Goal: Task Accomplishment & Management: Complete application form

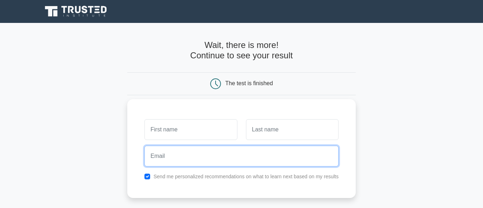
click at [203, 155] on input "email" at bounding box center [241, 156] width 194 height 21
type input "[EMAIL_ADDRESS][DOMAIN_NAME]"
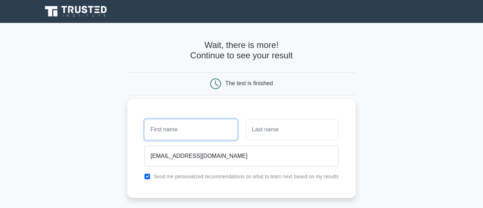
click at [191, 132] on input "text" at bounding box center [190, 129] width 93 height 21
type input "[PERSON_NAME]"
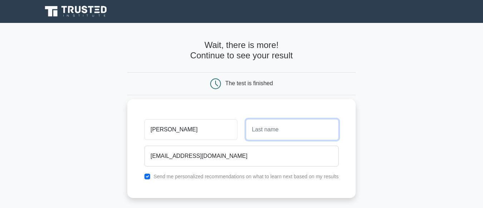
click at [264, 133] on input "text" at bounding box center [292, 129] width 93 height 21
type input "[PERSON_NAME]"
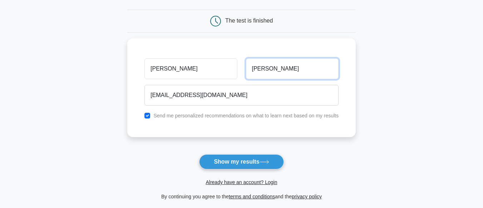
scroll to position [72, 0]
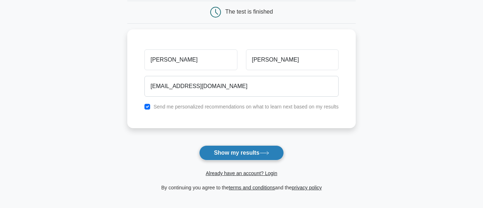
click at [244, 152] on button "Show my results" at bounding box center [241, 152] width 84 height 15
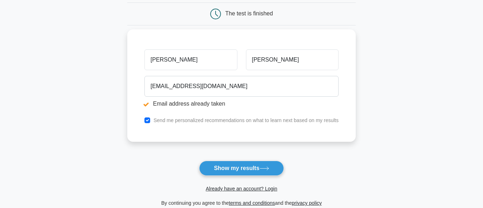
scroll to position [107, 0]
